Goal: Task Accomplishment & Management: Use online tool/utility

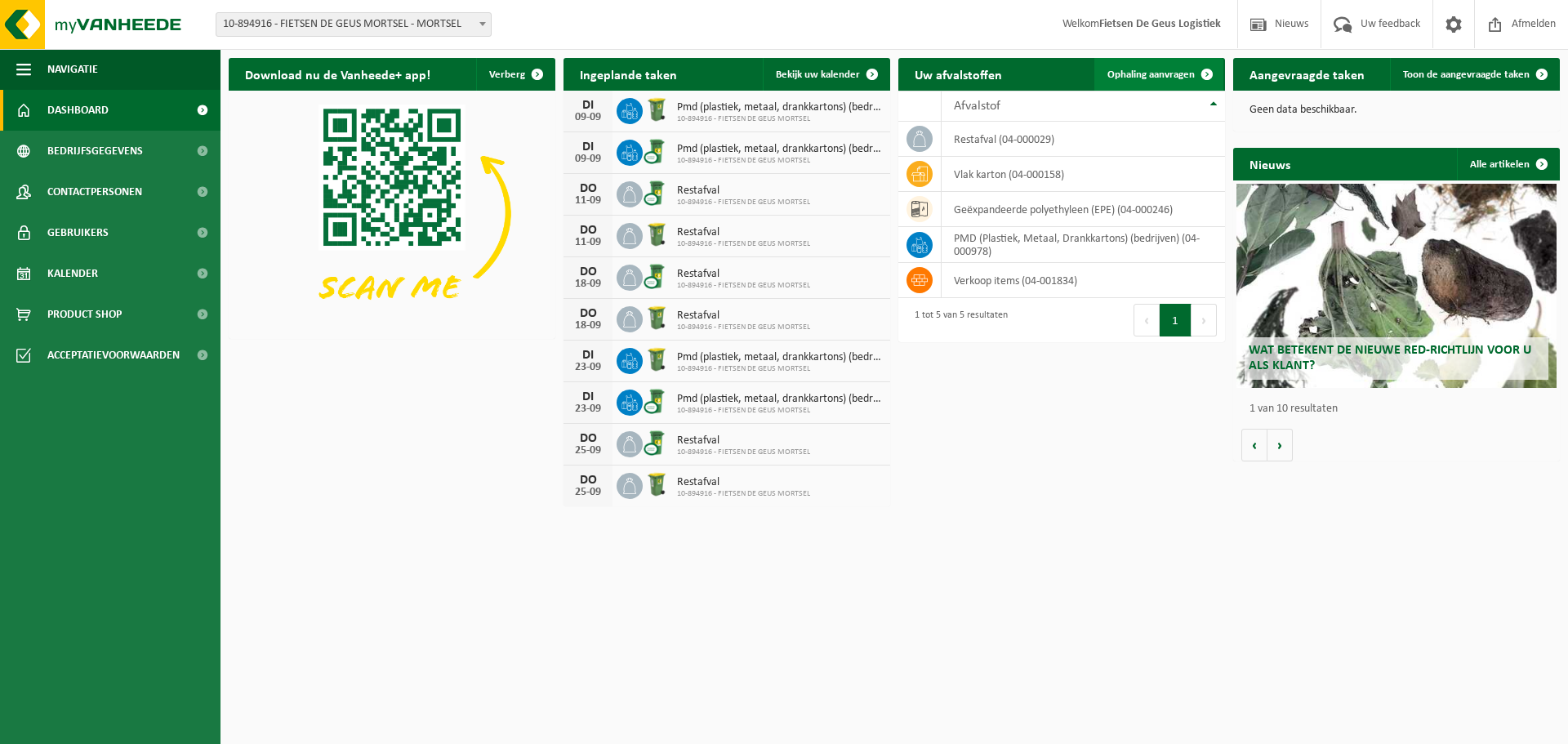
click at [1157, 70] on span "Ophaling aanvragen" at bounding box center [1151, 74] width 87 height 11
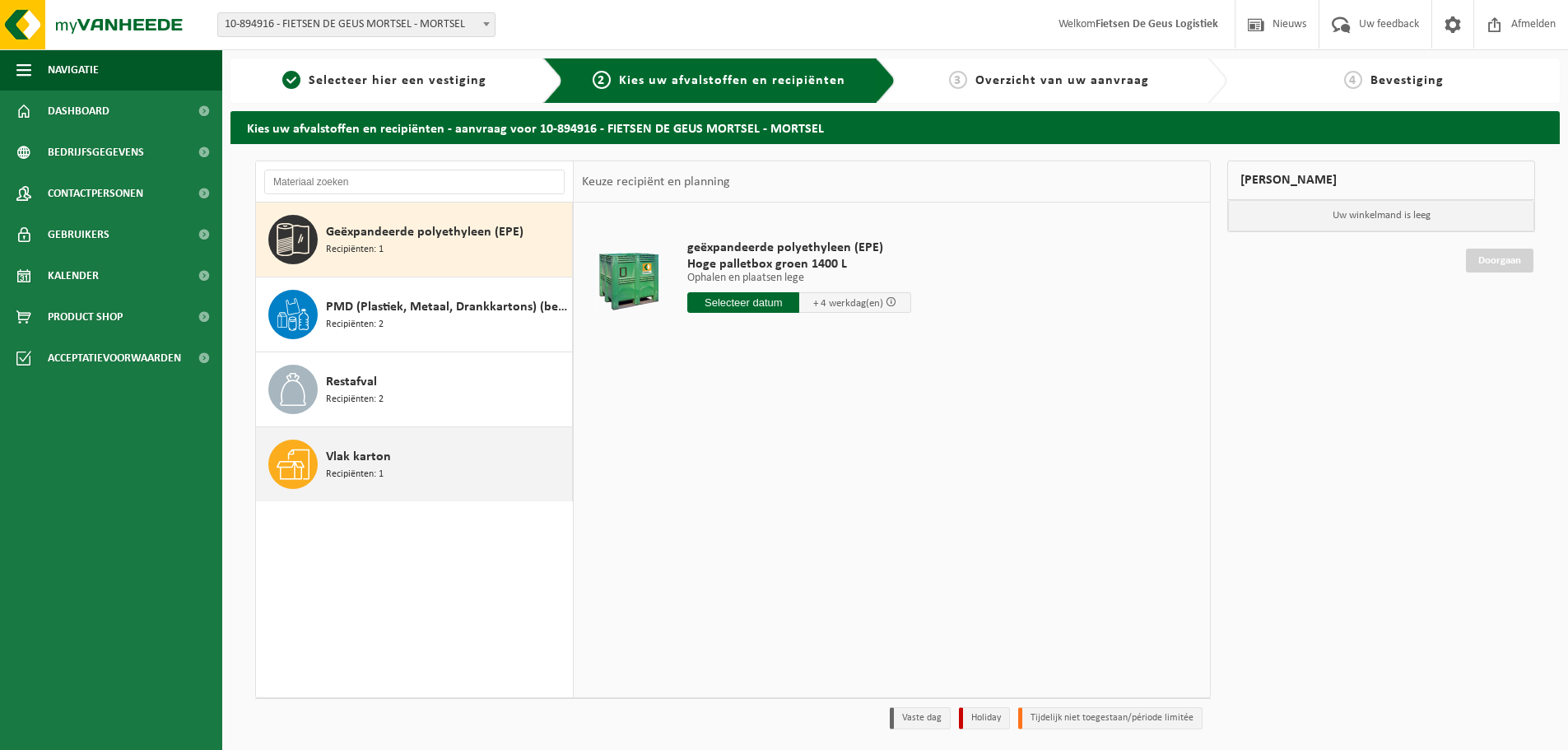
click at [359, 467] on span "Recipiënten: 1" at bounding box center [355, 474] width 58 height 16
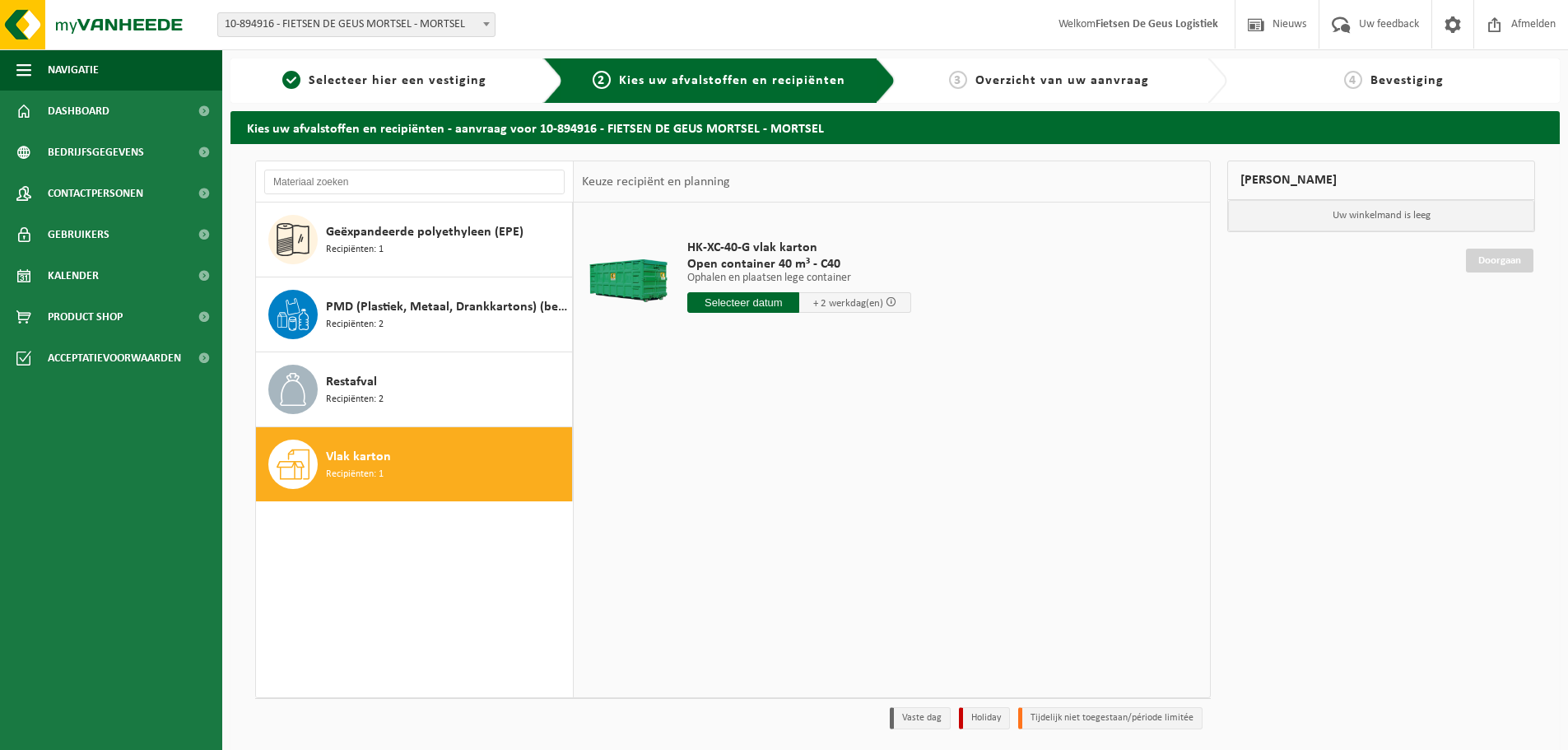
click at [718, 308] on input "text" at bounding box center [743, 303] width 112 height 21
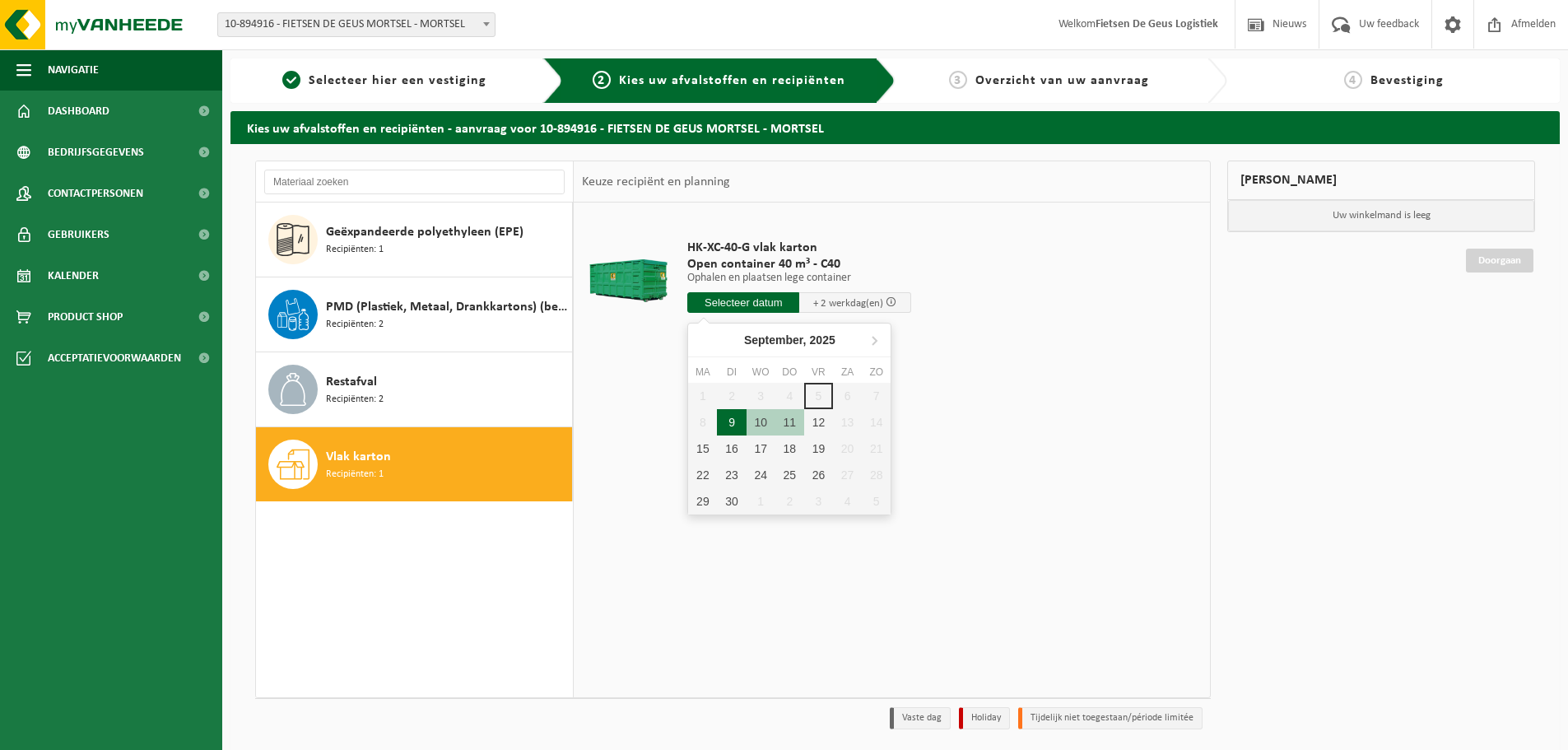
click at [731, 421] on div "9" at bounding box center [731, 422] width 29 height 26
type input "Van 2025-09-09"
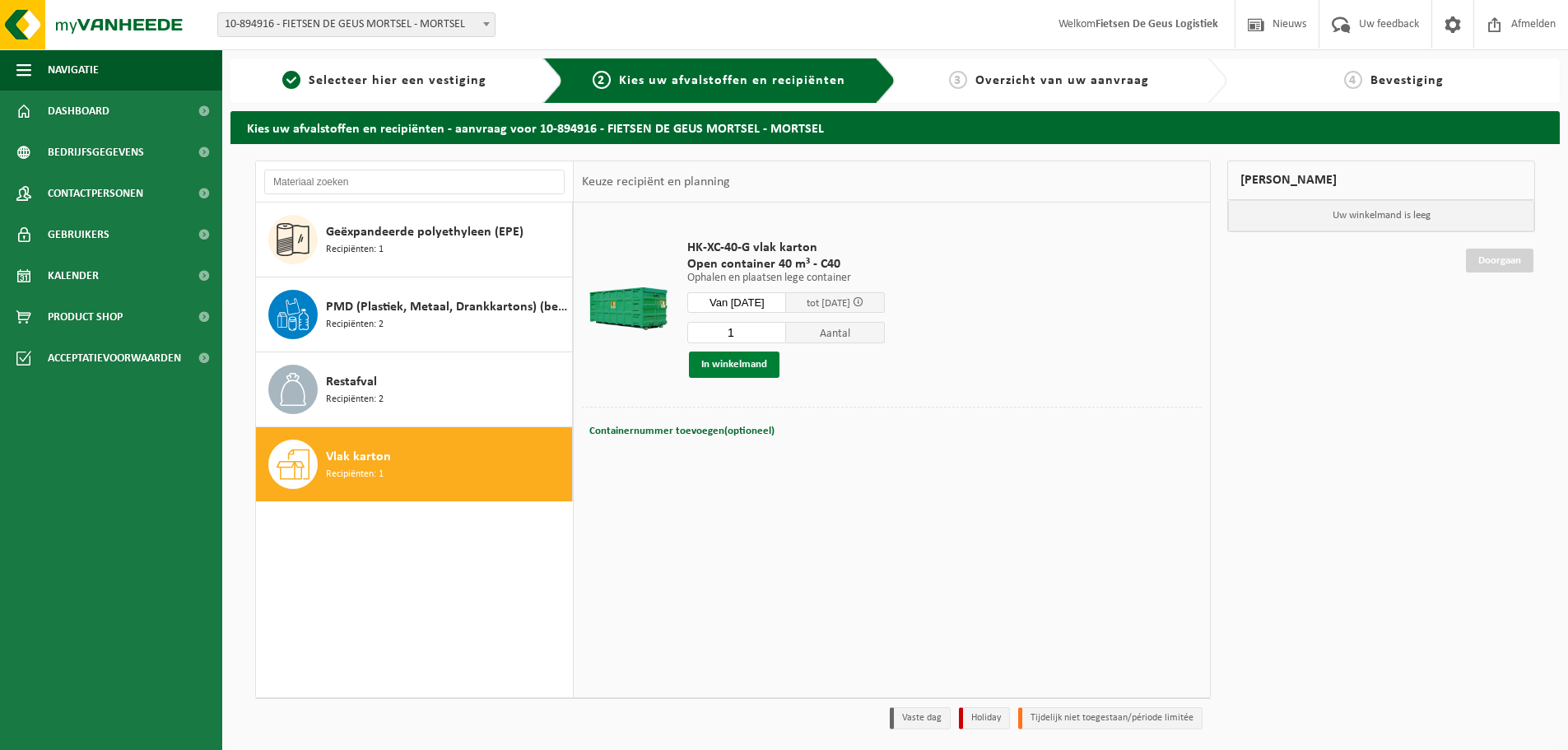
click at [746, 352] on button "In winkelmand" at bounding box center [734, 365] width 91 height 26
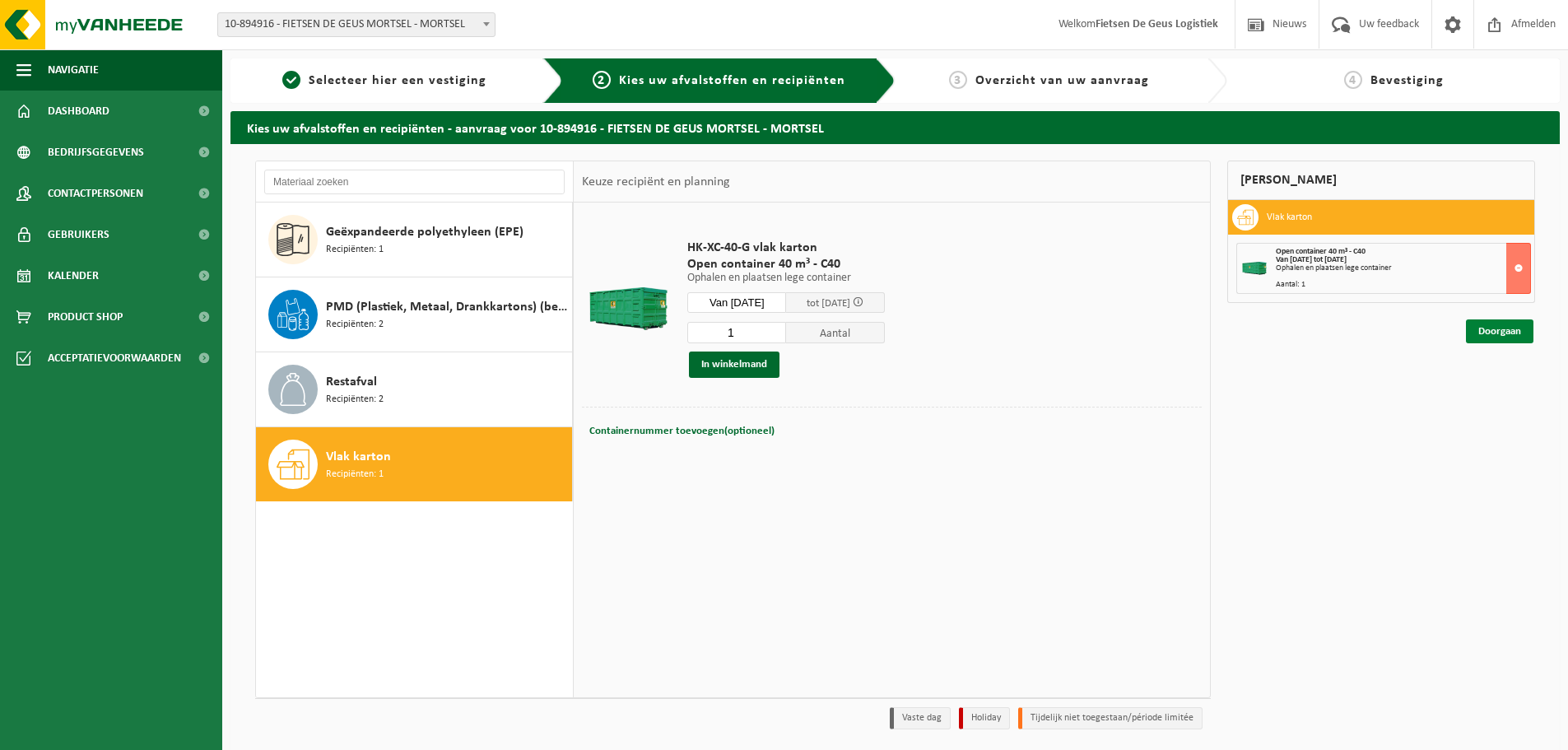
click at [1510, 327] on link "Doorgaan" at bounding box center [1500, 332] width 68 height 24
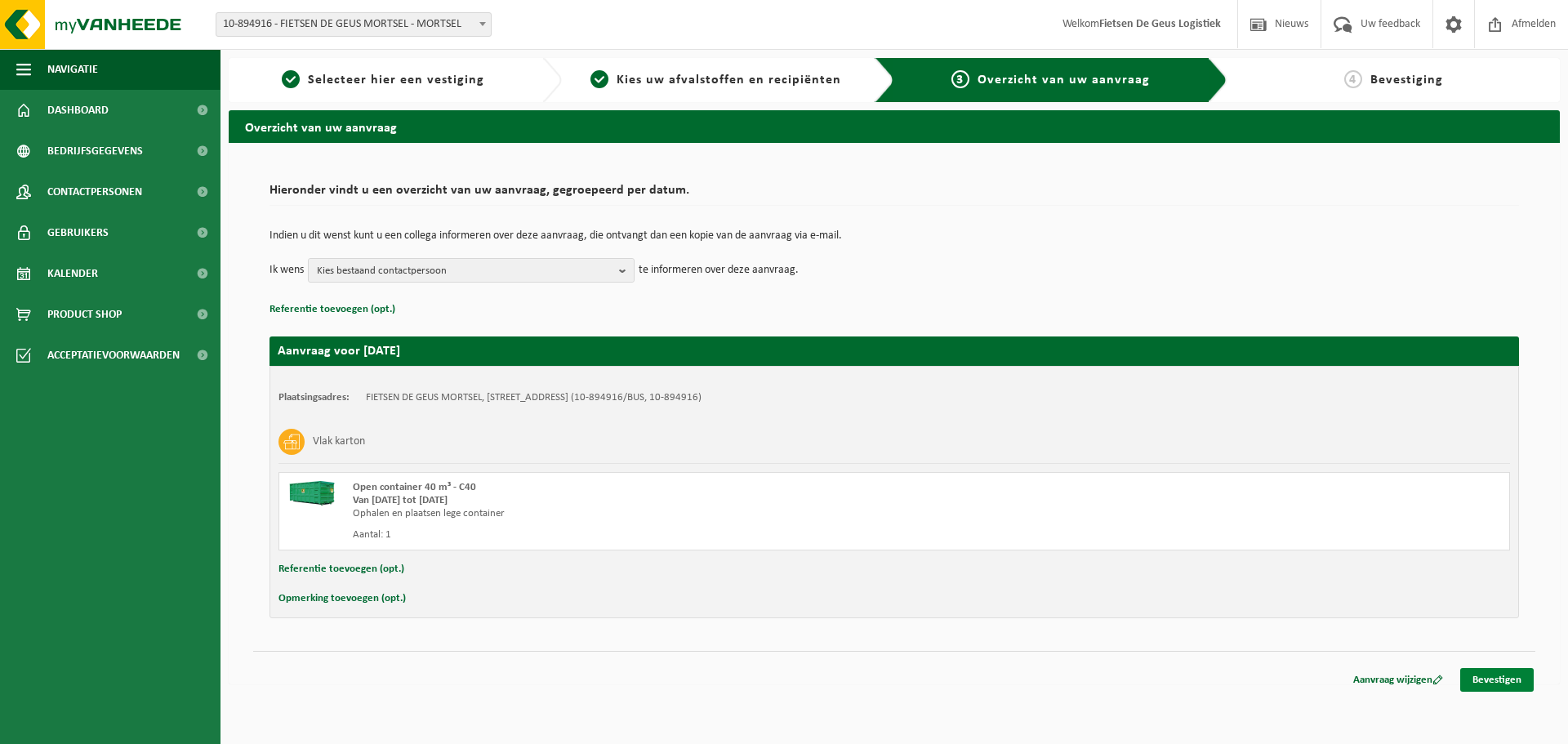
click at [1486, 671] on link "Bevestigen" at bounding box center [1497, 680] width 73 height 24
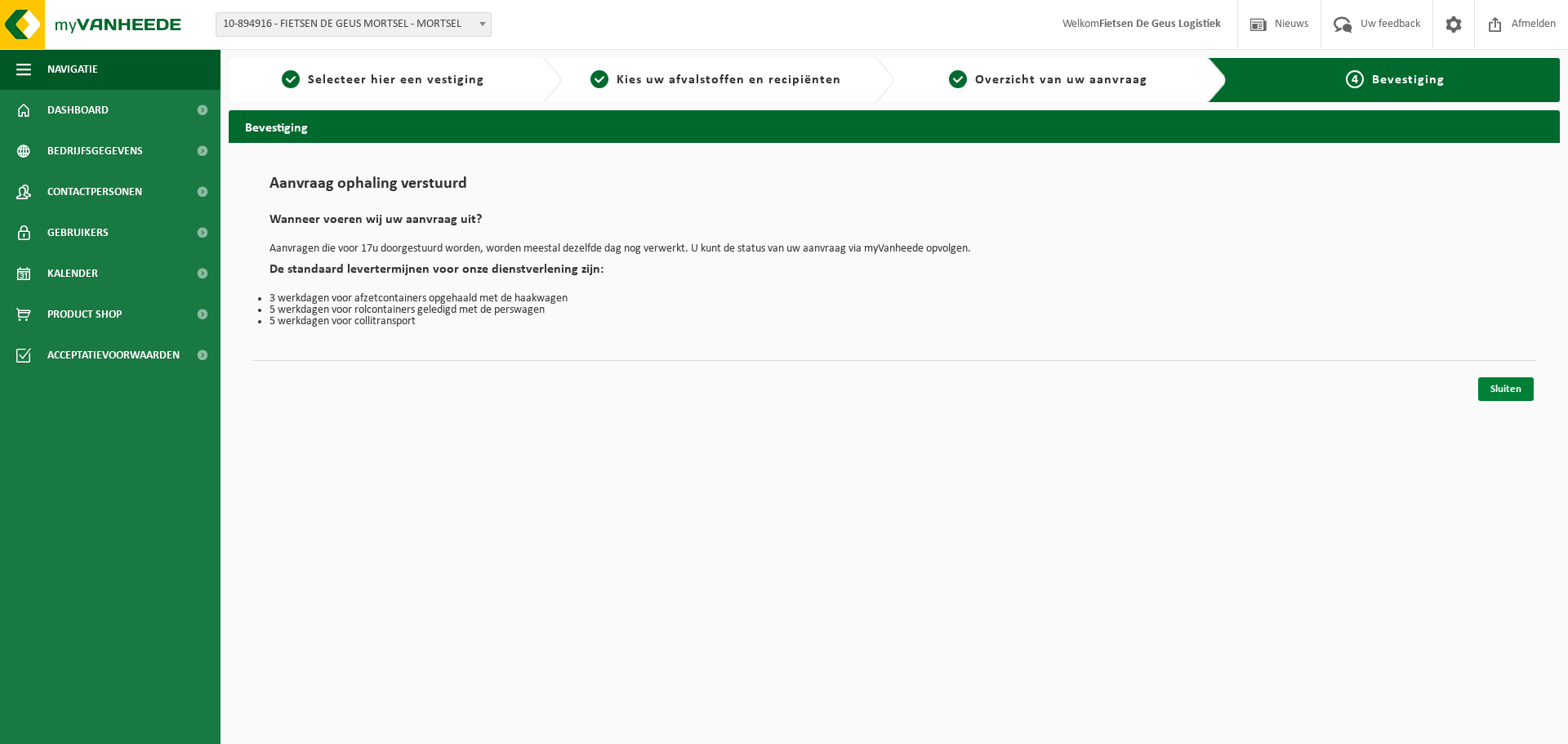
click at [1506, 380] on link "Sluiten" at bounding box center [1506, 389] width 55 height 24
